Goal: Transaction & Acquisition: Download file/media

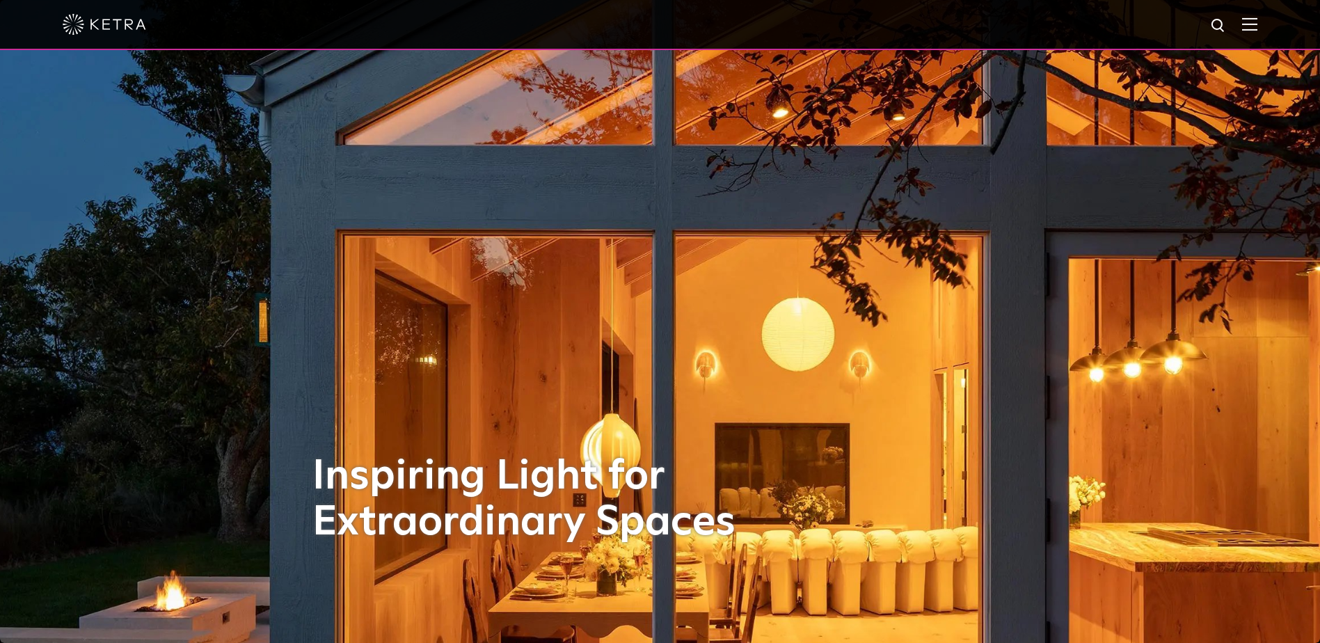
click at [1256, 21] on img at bounding box center [1249, 23] width 15 height 13
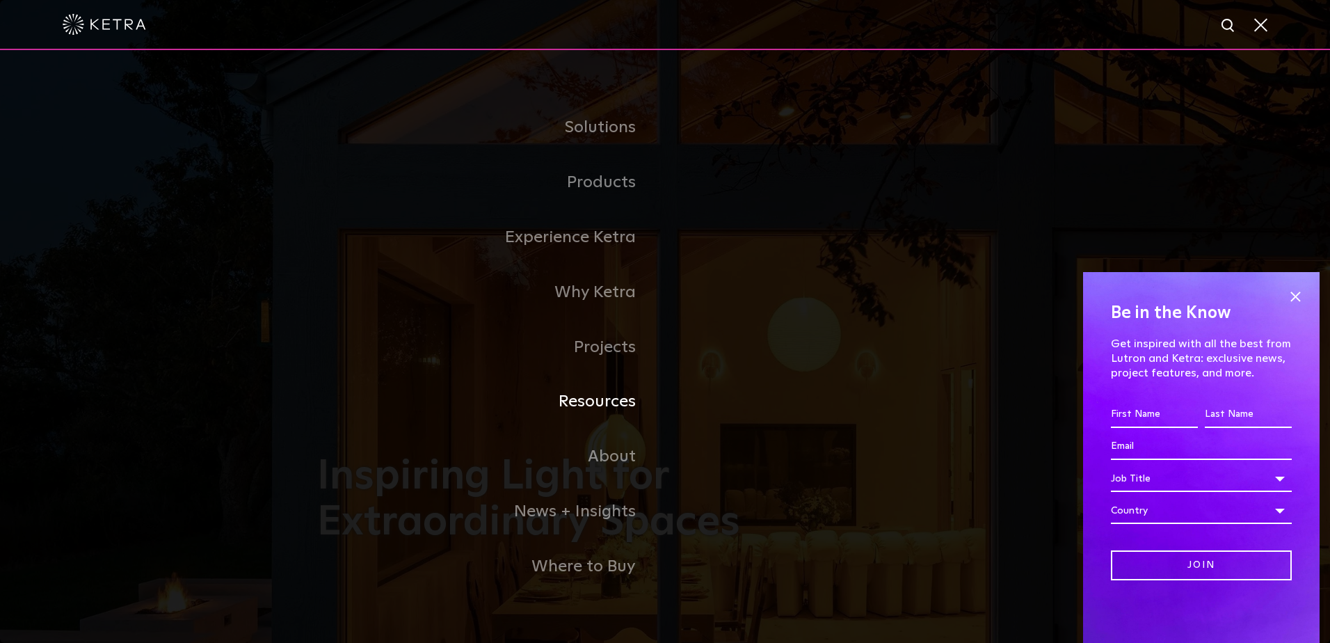
click at [614, 403] on link "Resources" at bounding box center [491, 401] width 348 height 55
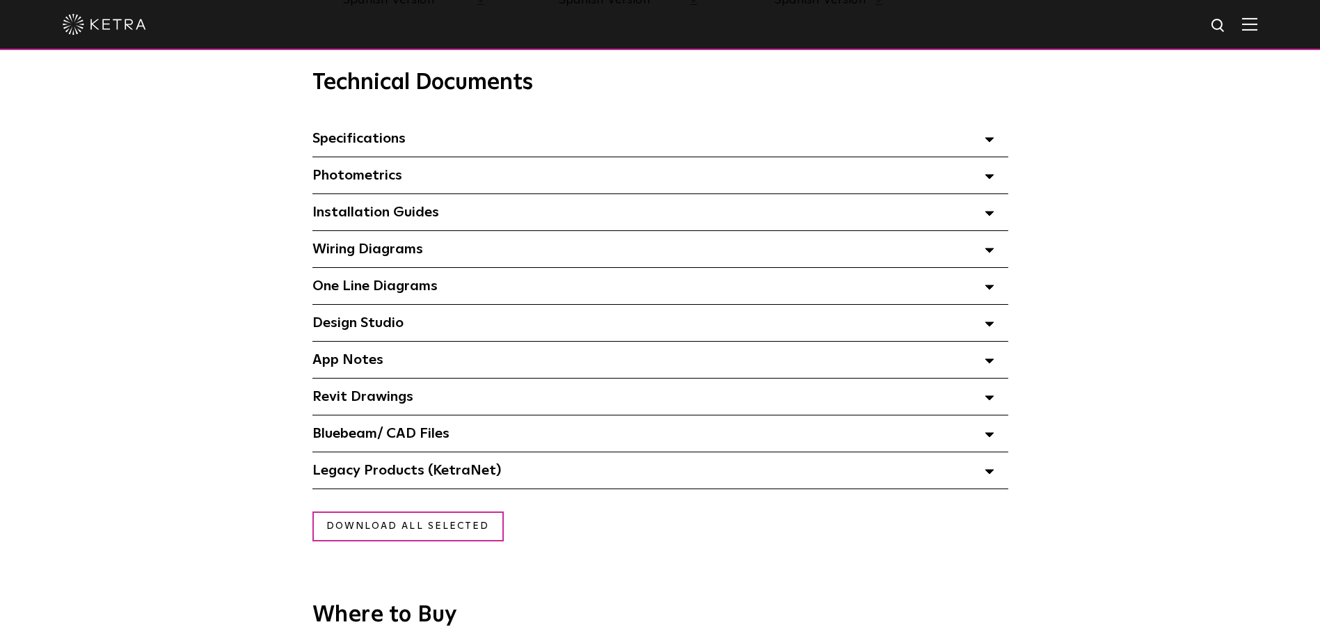
scroll to position [974, 0]
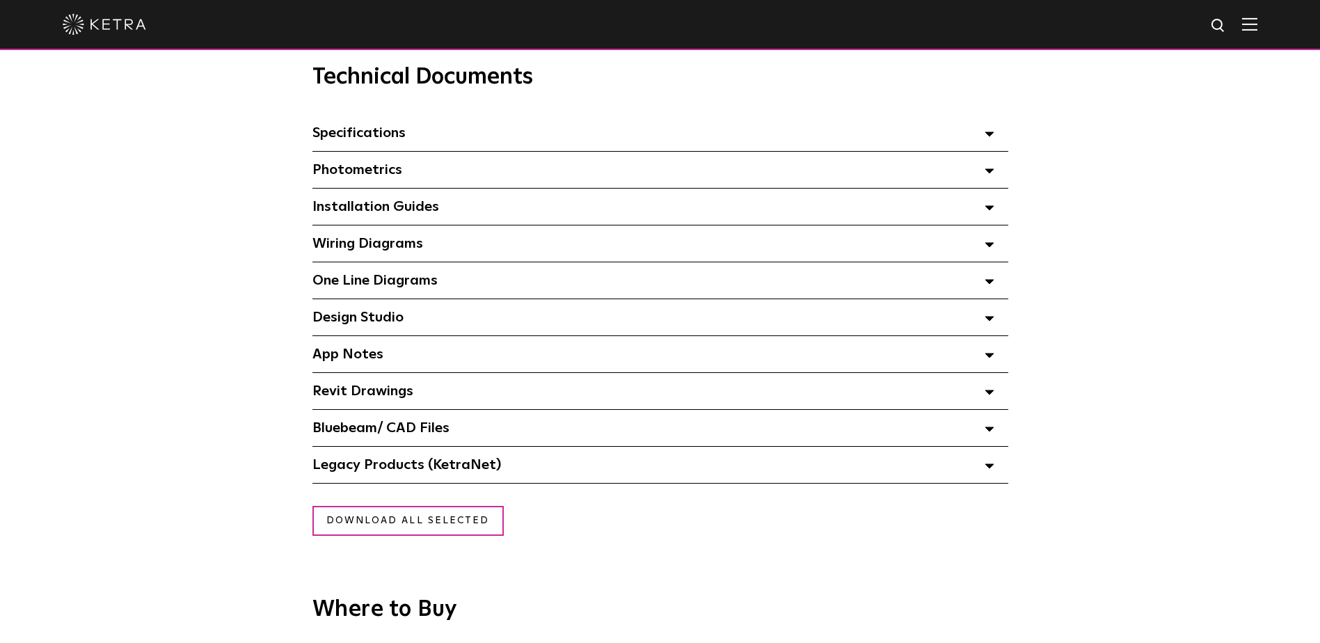
click at [447, 432] on span "Bluebeam/ CAD Files" at bounding box center [380, 428] width 137 height 14
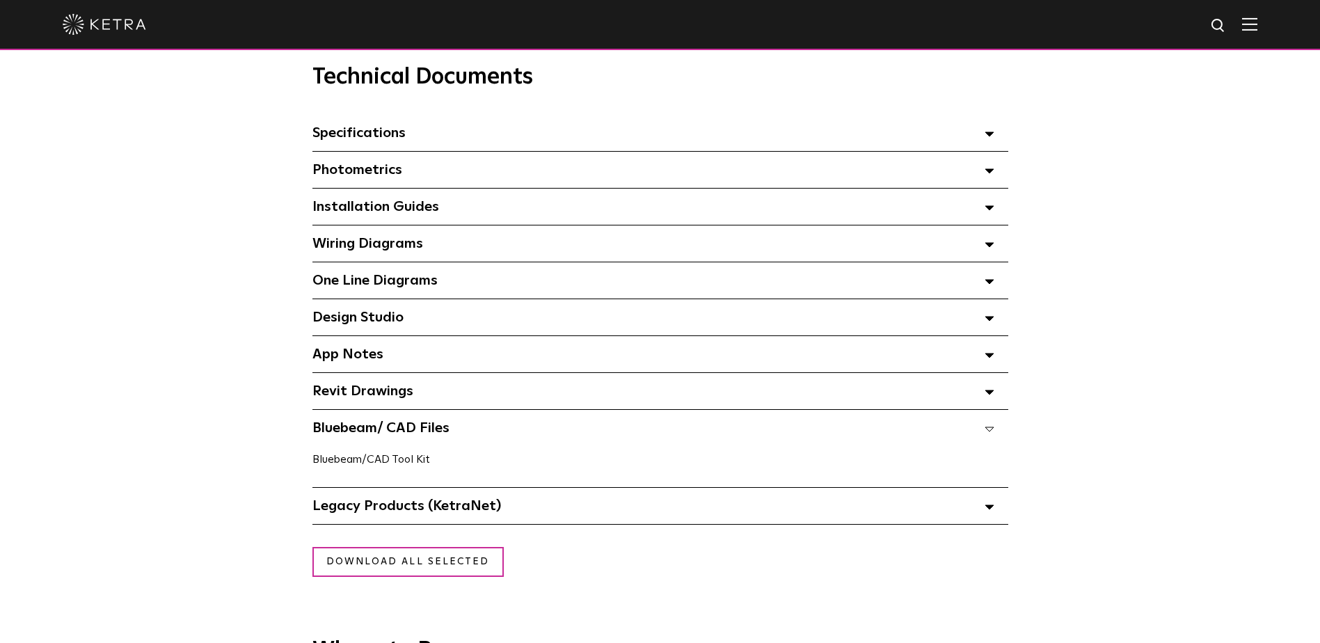
click at [411, 461] on link "Bluebeam/CAD Tool Kit" at bounding box center [371, 459] width 118 height 11
